Goal: Complete application form: Complete application form

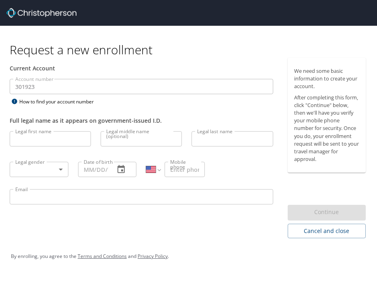
select select "US"
click at [97, 40] on div "Request a new enrollment" at bounding box center [191, 42] width 363 height 32
click at [50, 143] on input "Legal first name" at bounding box center [50, 138] width 81 height 15
type input "[PERSON_NAME]"
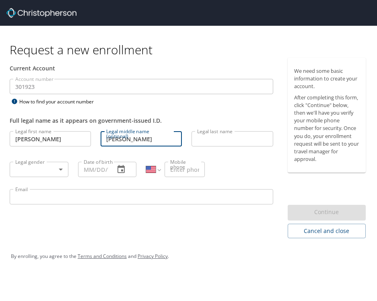
type input "[PERSON_NAME]"
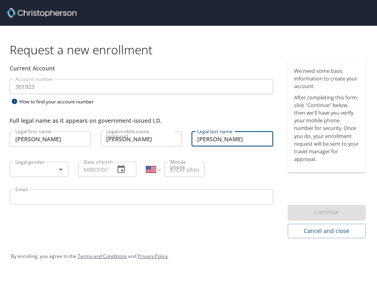
type input "[PERSON_NAME]"
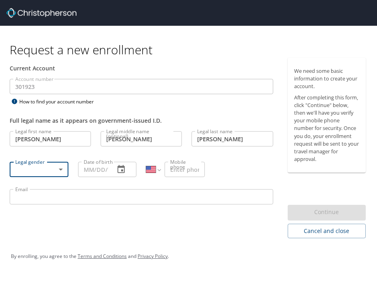
click at [60, 167] on body "Request a new enrollment Current Account Account number 301923 Account number H…" at bounding box center [188, 150] width 377 height 301
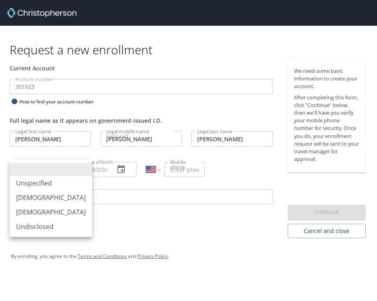
click at [37, 212] on li "[DEMOGRAPHIC_DATA]" at bounding box center [51, 212] width 83 height 14
type input "[DEMOGRAPHIC_DATA]"
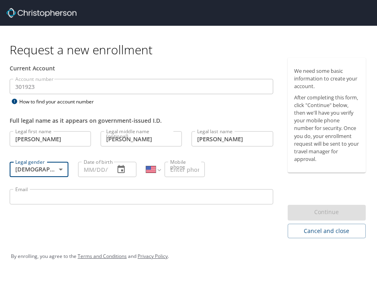
click at [101, 172] on input "Date of birth" at bounding box center [93, 169] width 31 height 15
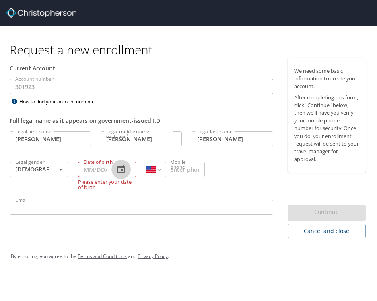
click at [126, 170] on button "button" at bounding box center [121, 169] width 19 height 19
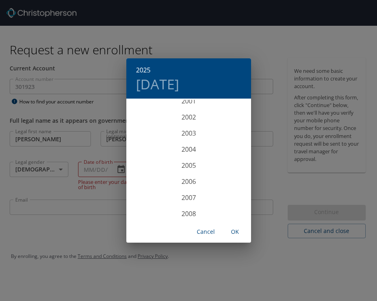
scroll to position [1651, 0]
click at [191, 162] on div "2005" at bounding box center [188, 164] width 125 height 16
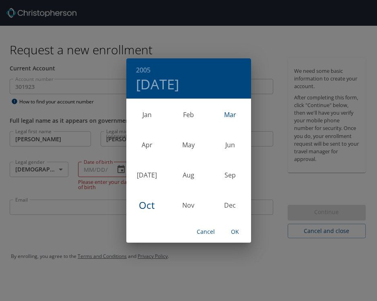
click at [235, 114] on div "Mar" at bounding box center [229, 115] width 41 height 30
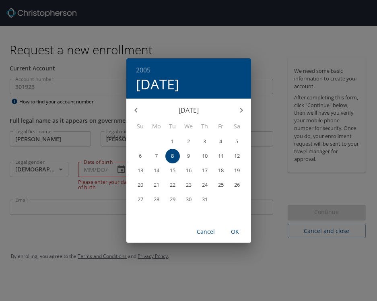
click at [174, 171] on p "15" at bounding box center [173, 170] width 6 height 5
click at [236, 232] on span "OK" at bounding box center [235, 232] width 19 height 10
type input "[DATE]"
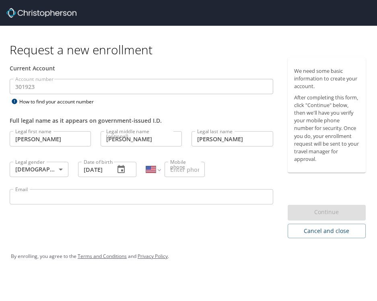
click at [190, 170] on input "Mobile phone" at bounding box center [185, 169] width 40 height 15
type input "[PHONE_NUMBER]"
click at [159, 198] on input "Email" at bounding box center [142, 196] width 264 height 15
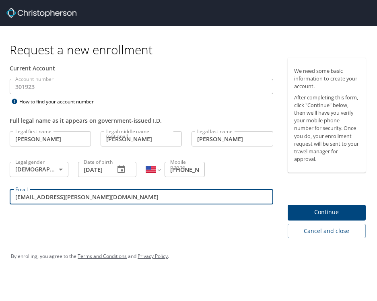
type input "[EMAIL_ADDRESS][PERSON_NAME][DOMAIN_NAME]"
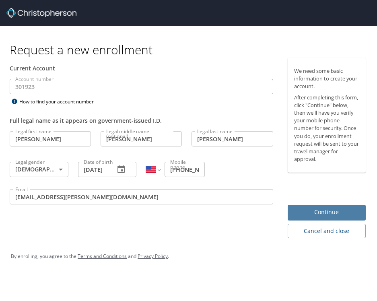
click at [331, 214] on span "Continue" at bounding box center [326, 212] width 65 height 10
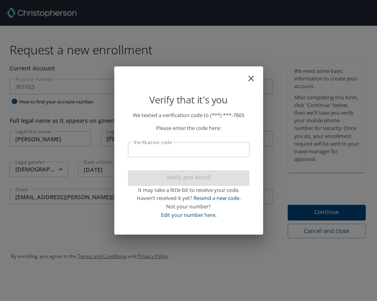
click at [215, 145] on input "Verification code" at bounding box center [189, 149] width 122 height 15
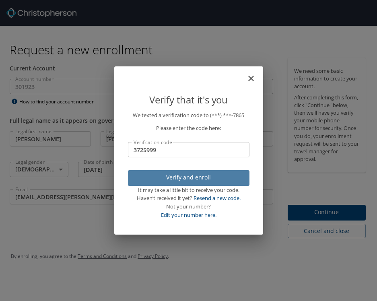
click at [241, 176] on span "Verify and enroll" at bounding box center [189, 178] width 109 height 10
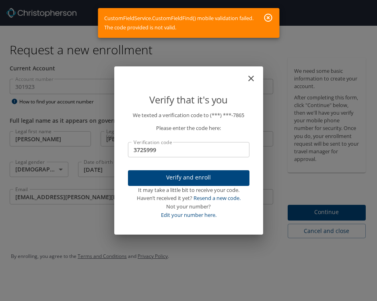
click at [169, 153] on input "3725999" at bounding box center [189, 149] width 122 height 15
type input "372599"
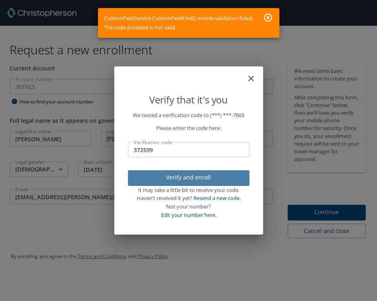
click at [170, 174] on span "Verify and enroll" at bounding box center [189, 178] width 109 height 10
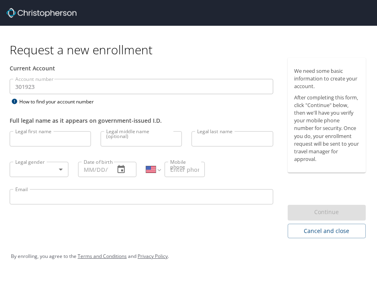
select select "US"
